Goal: Check status: Check status

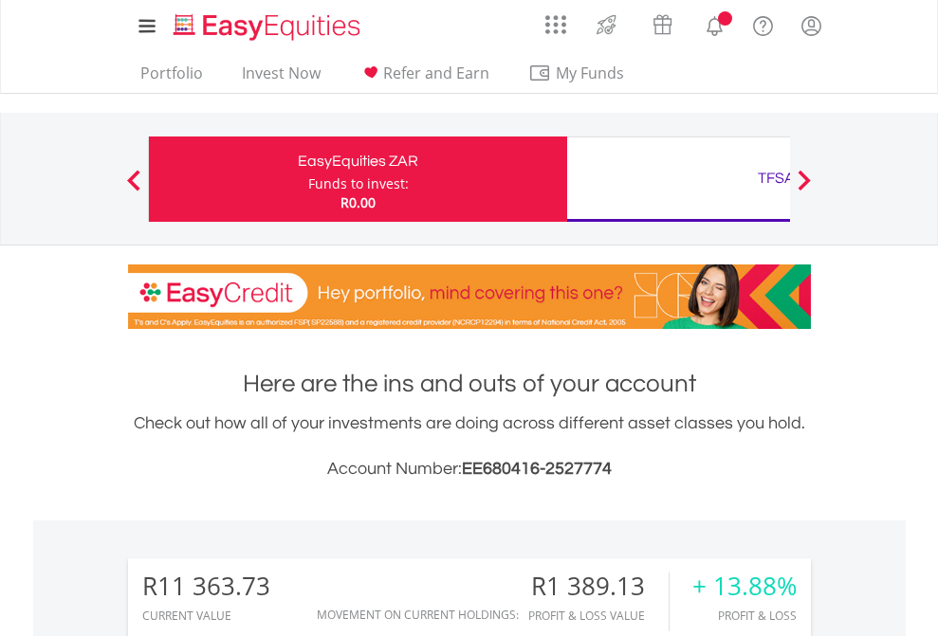
scroll to position [182, 298]
click at [308, 179] on div "Funds to invest:" at bounding box center [358, 183] width 101 height 19
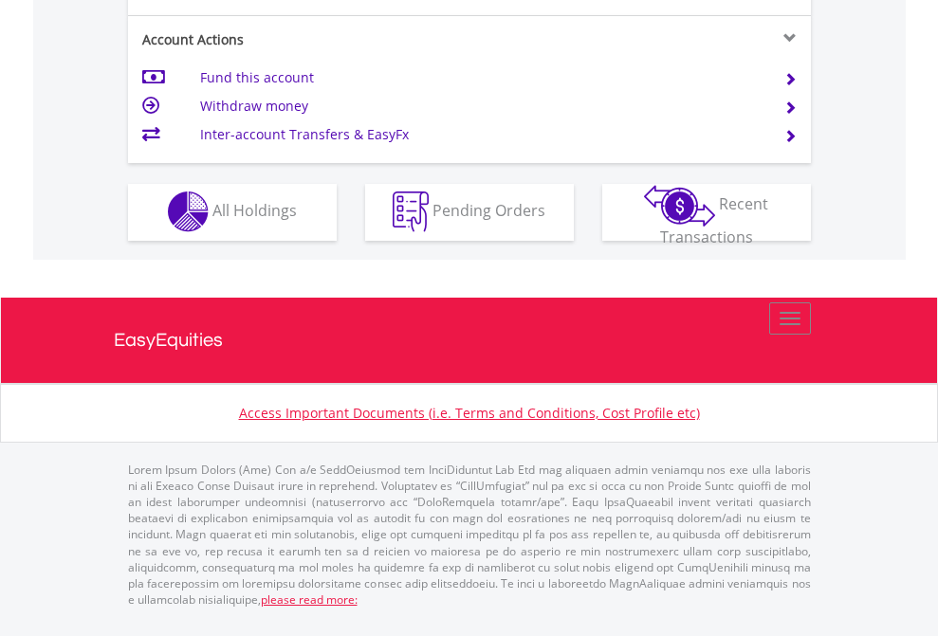
scroll to position [1773, 0]
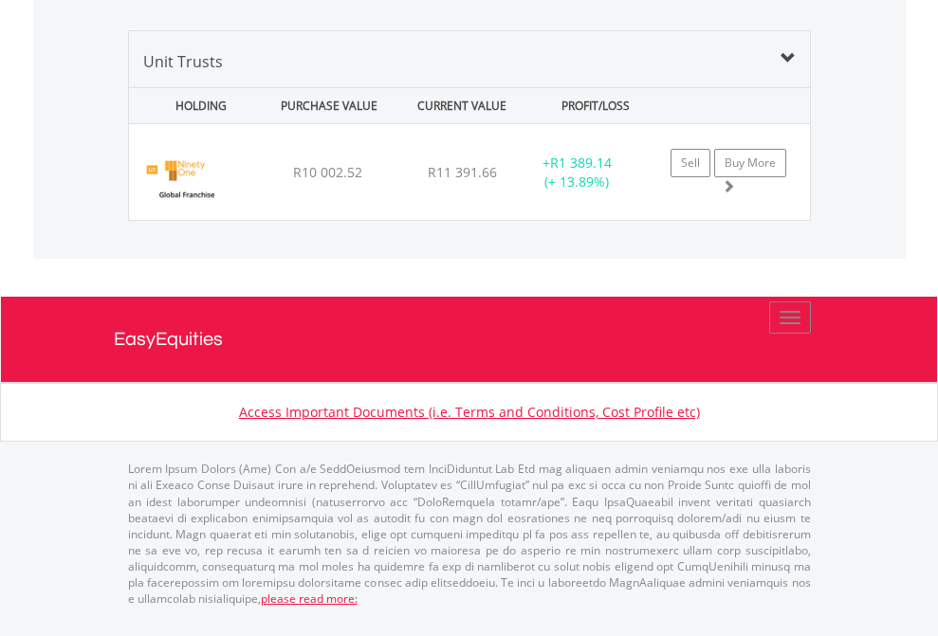
scroll to position [2148, 0]
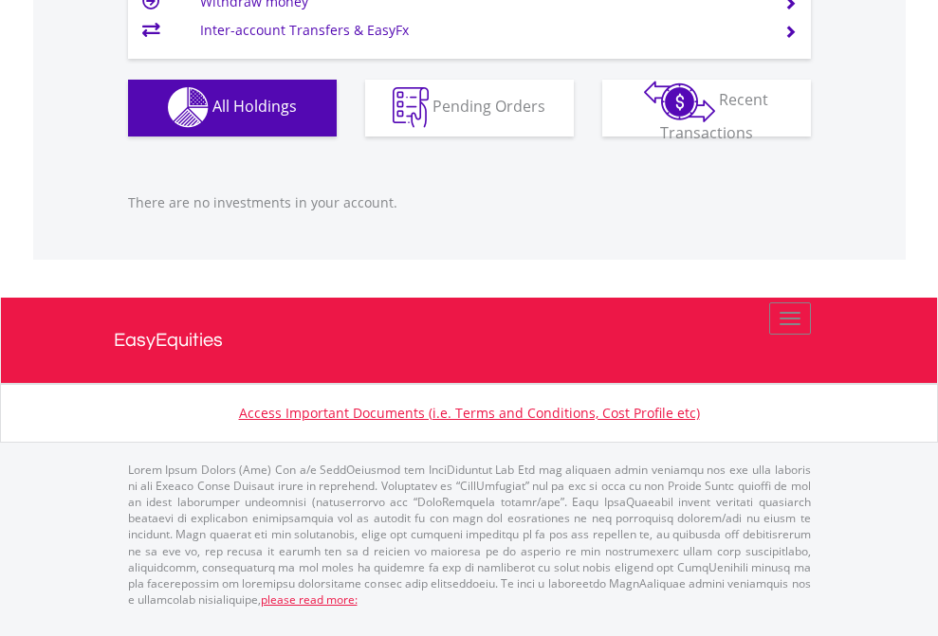
scroll to position [1877, 0]
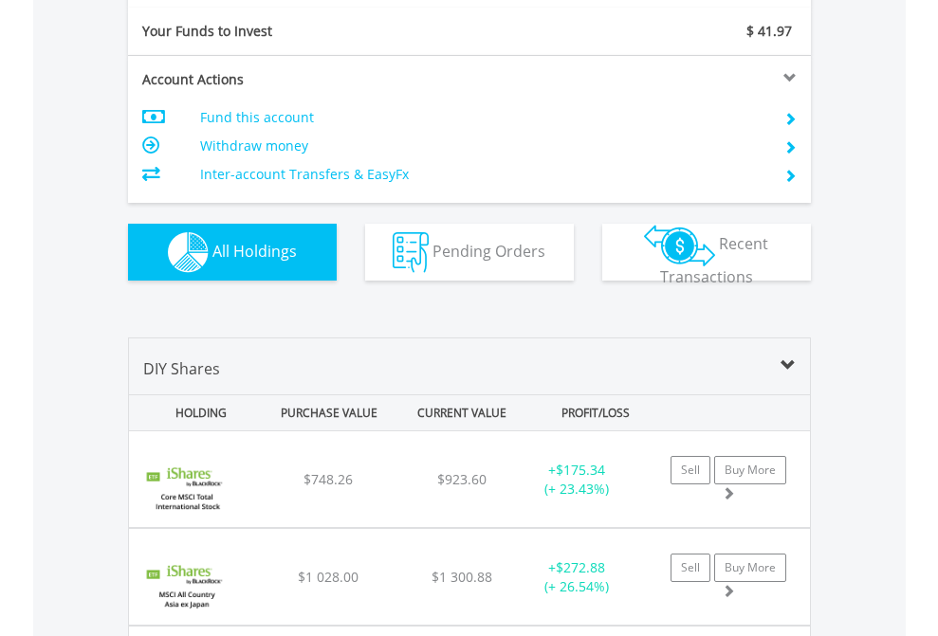
scroll to position [2109, 0]
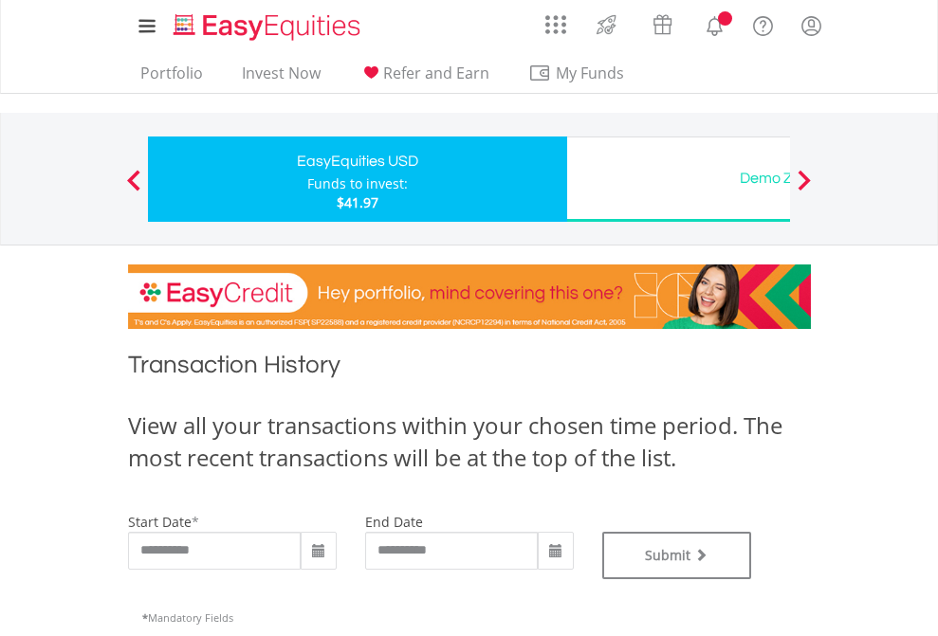
type input "**********"
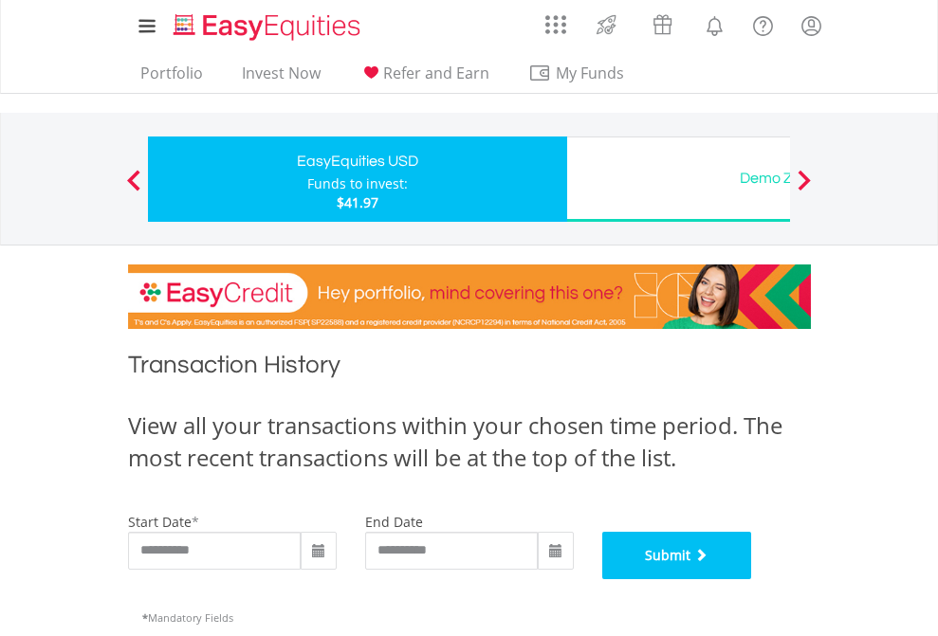
click at [752, 579] on button "Submit" at bounding box center [677, 555] width 150 height 47
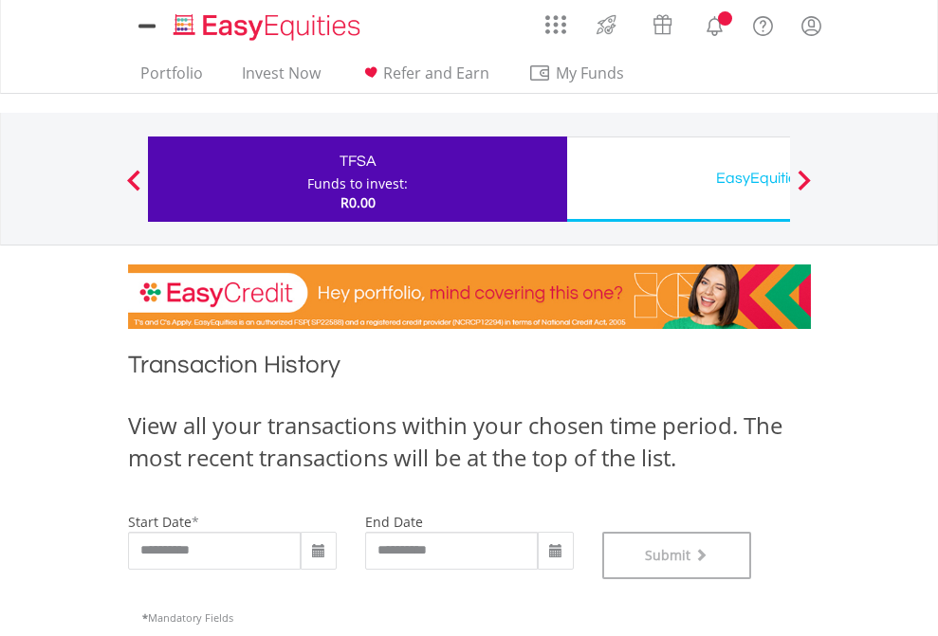
scroll to position [769, 0]
click at [678, 179] on div "EasyEquities USD" at bounding box center [775, 178] width 395 height 27
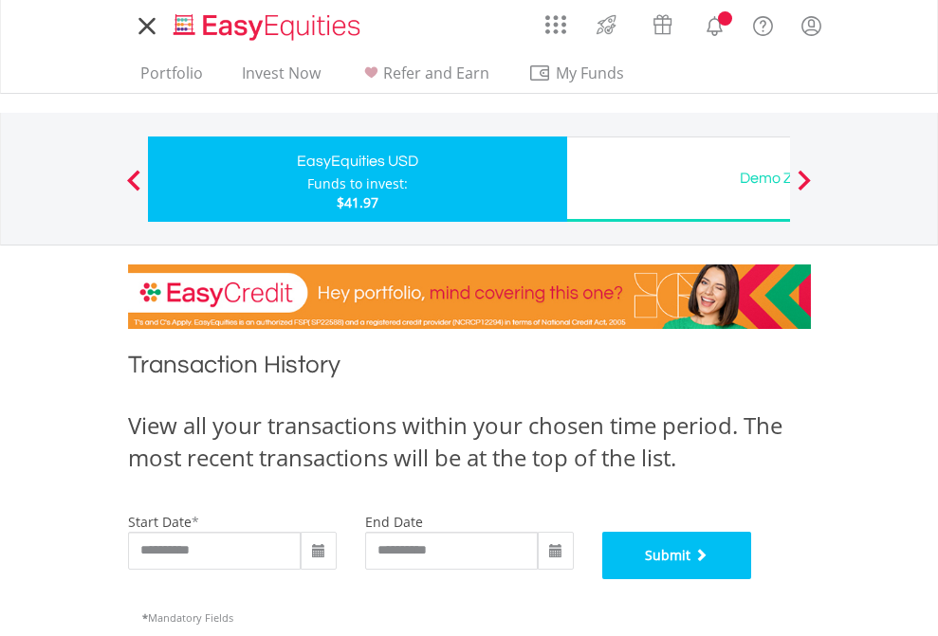
click at [752, 579] on button "Submit" at bounding box center [677, 555] width 150 height 47
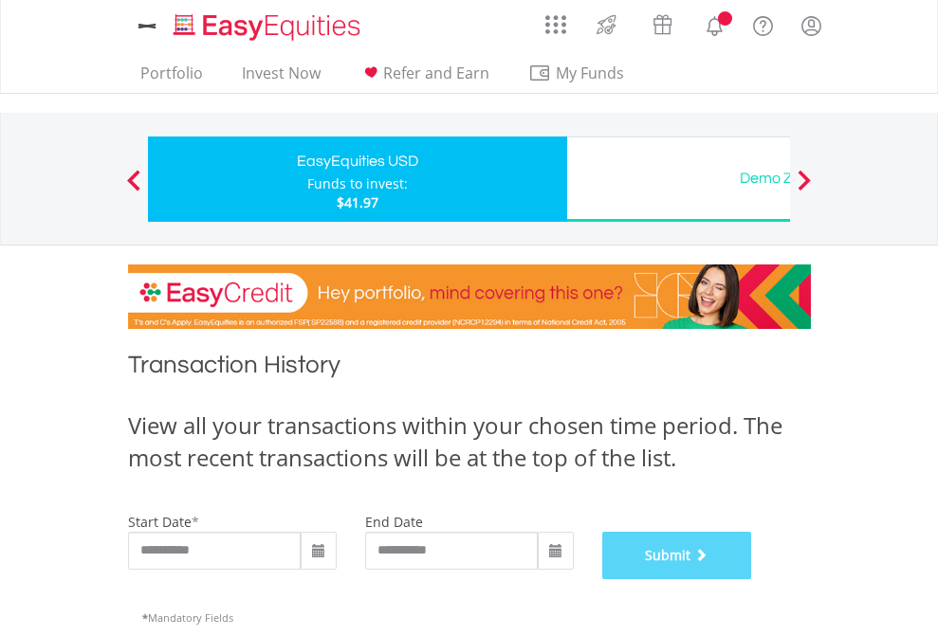
scroll to position [769, 0]
